Goal: Information Seeking & Learning: Find specific fact

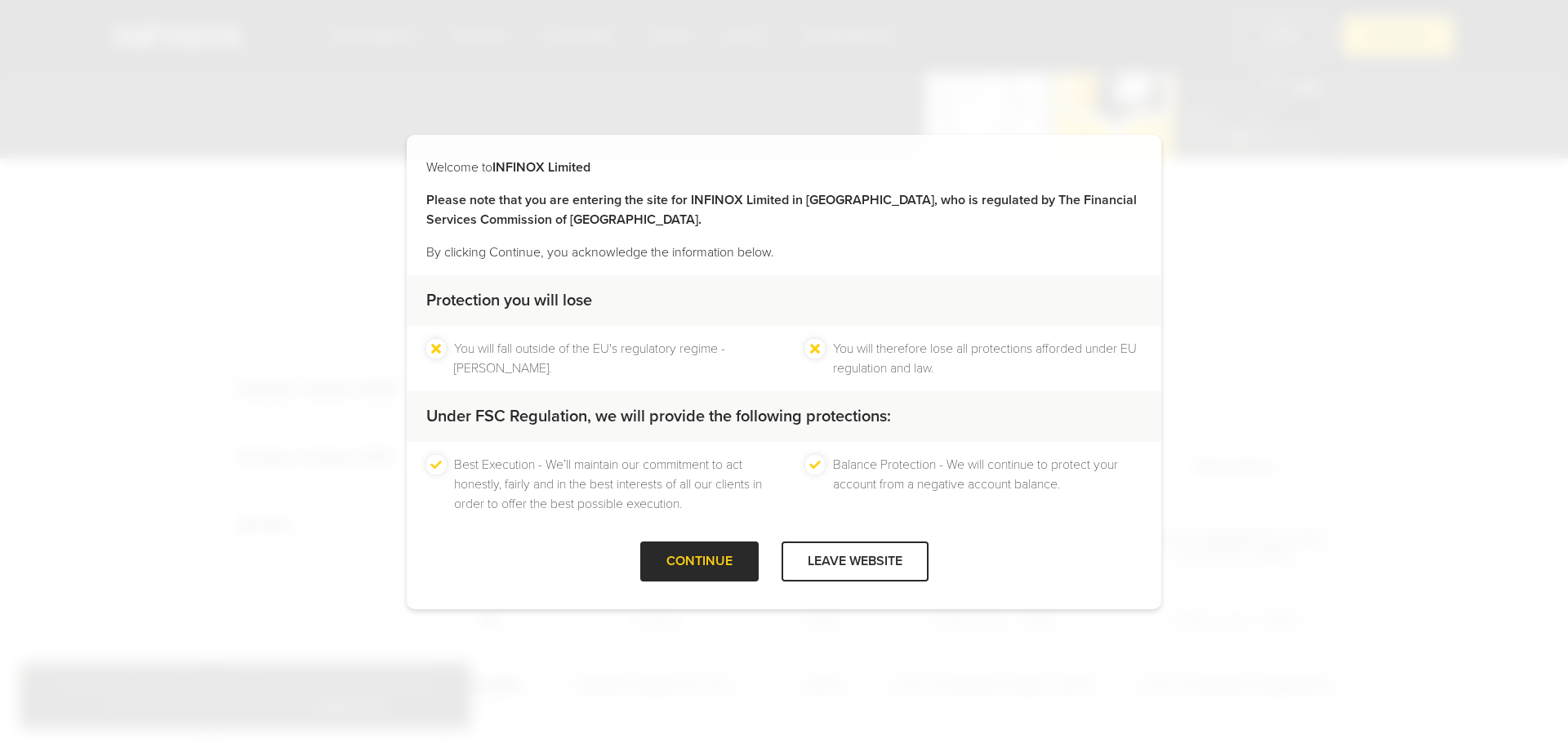
click at [671, 547] on div "CONTINUE" at bounding box center [699, 562] width 119 height 40
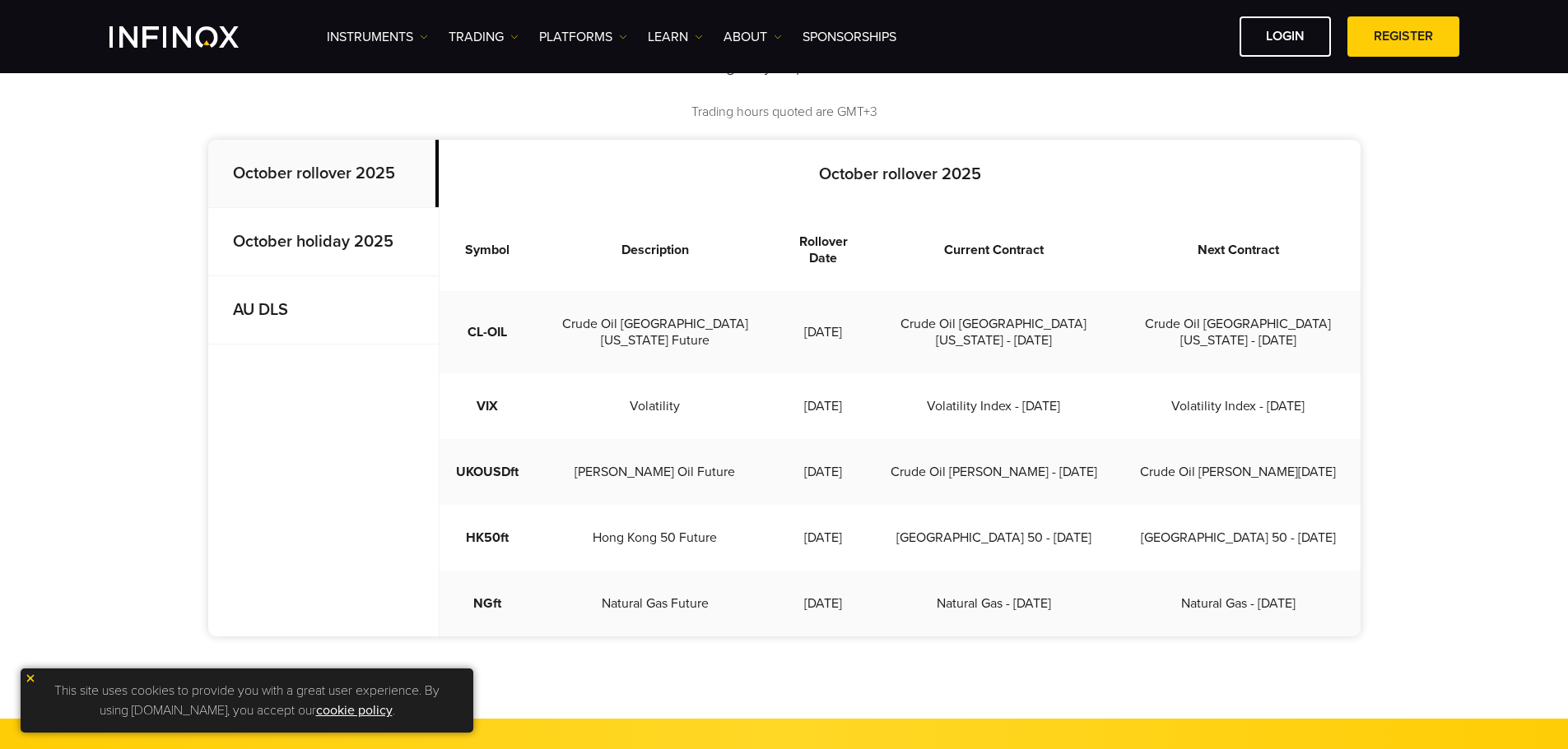
scroll to position [494, 0]
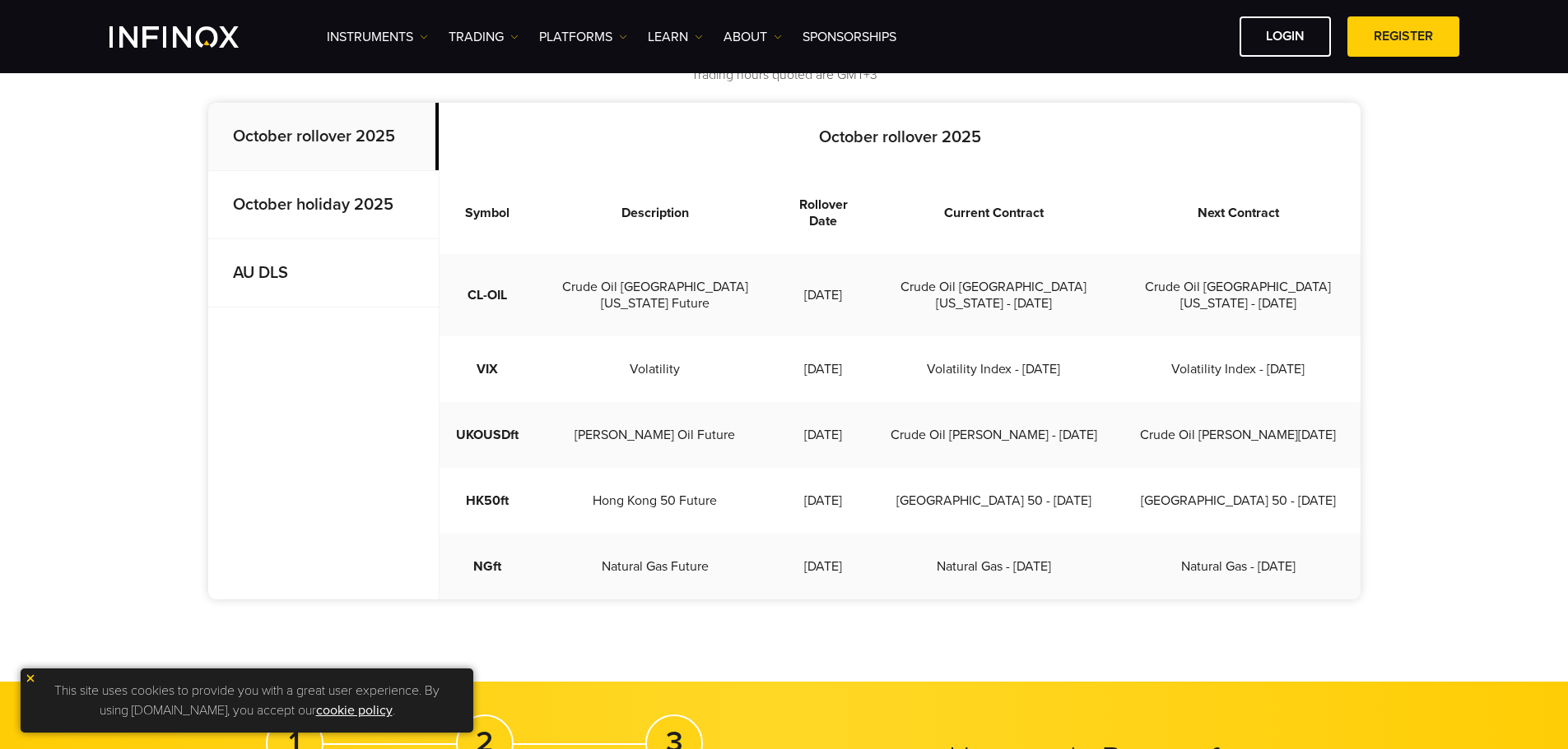
drag, startPoint x: 836, startPoint y: 278, endPoint x: 854, endPoint y: 269, distance: 20.1
click at [854, 269] on td "[DATE]" at bounding box center [823, 295] width 97 height 82
click at [287, 214] on strong "October holiday 2025" at bounding box center [313, 205] width 160 height 19
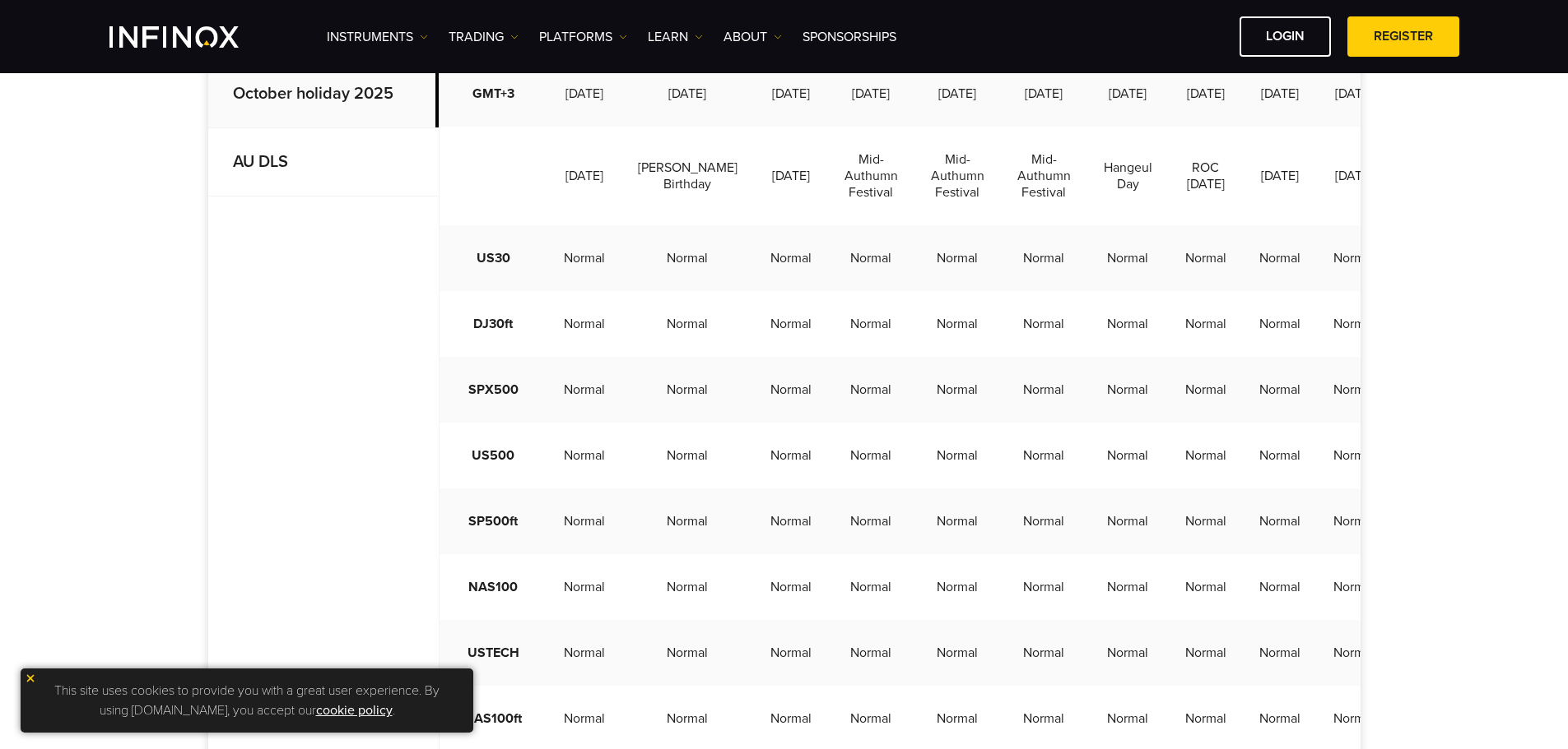
scroll to position [575, 0]
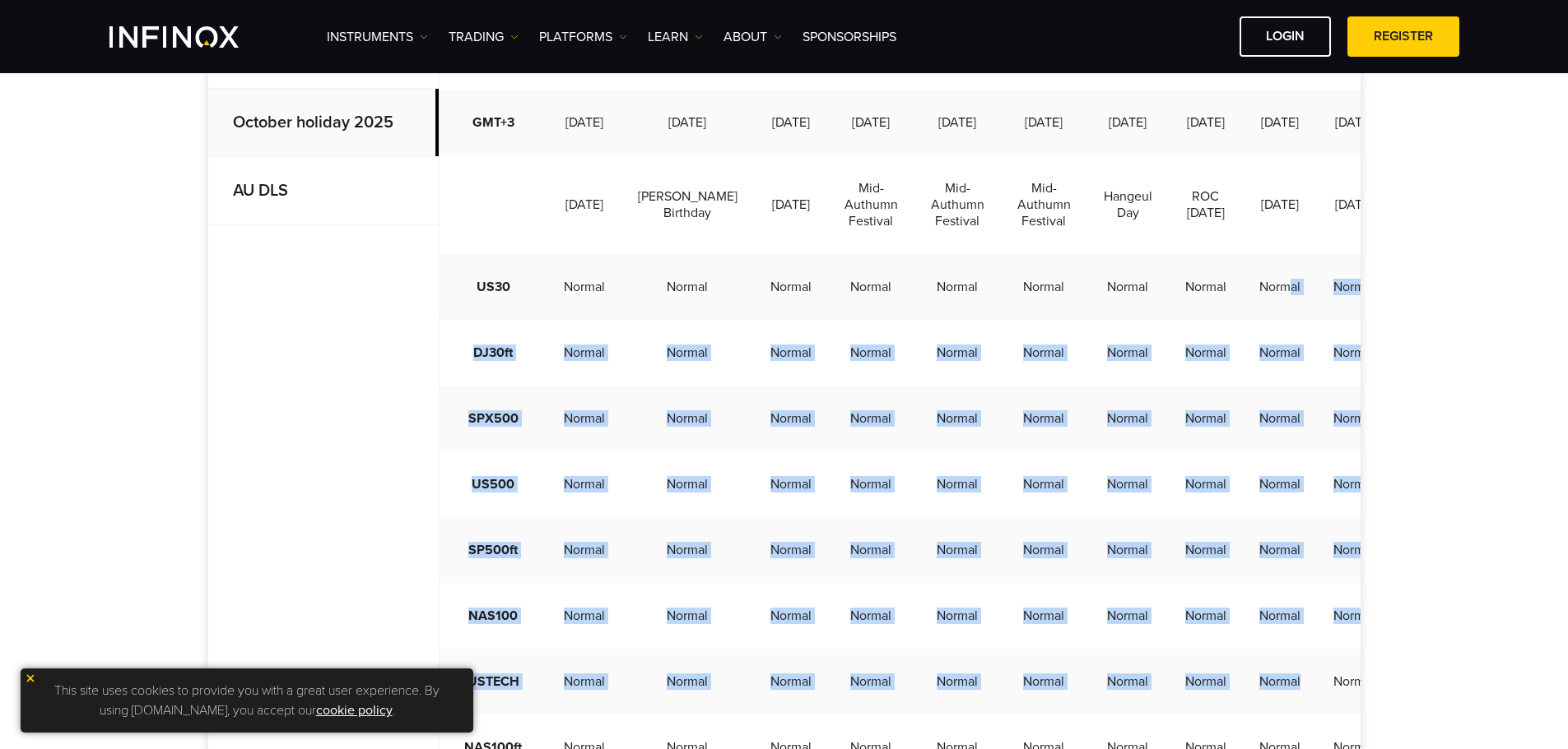
drag, startPoint x: 1277, startPoint y: 320, endPoint x: 1303, endPoint y: 699, distance: 379.9
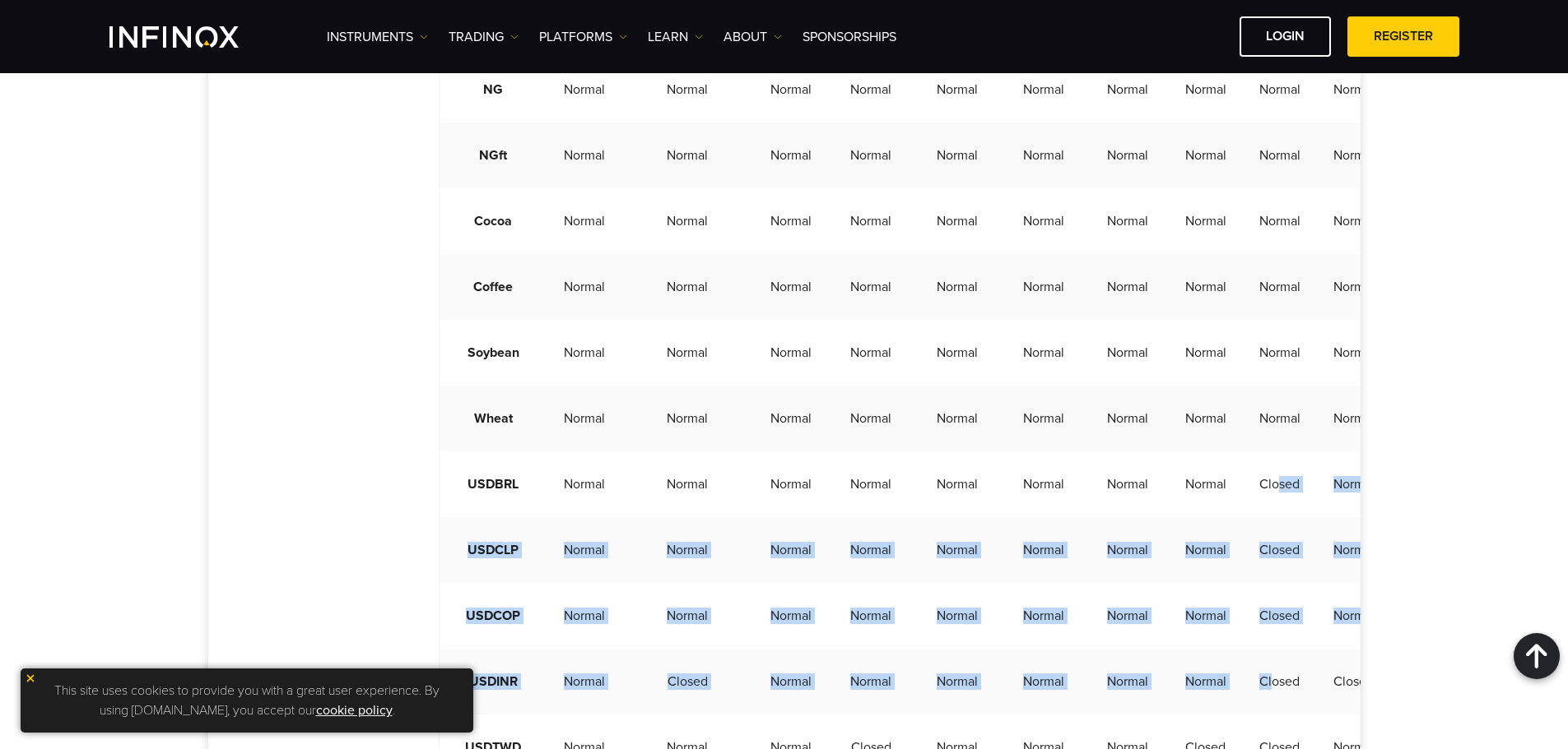
drag, startPoint x: 1266, startPoint y: 504, endPoint x: 1261, endPoint y: 683, distance: 179.1
